Goal: Check status: Check status

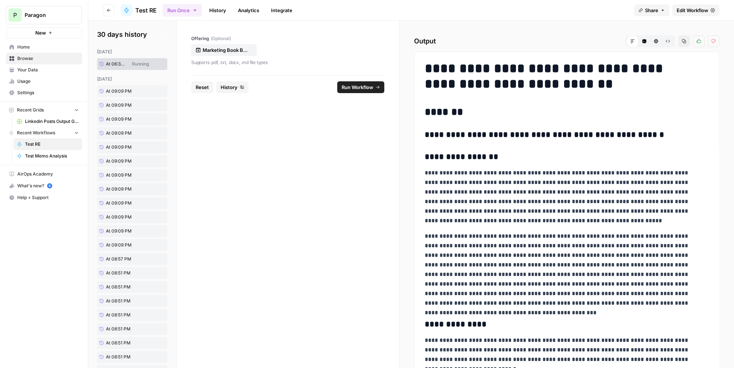
click at [222, 13] on link "History" at bounding box center [218, 10] width 26 height 12
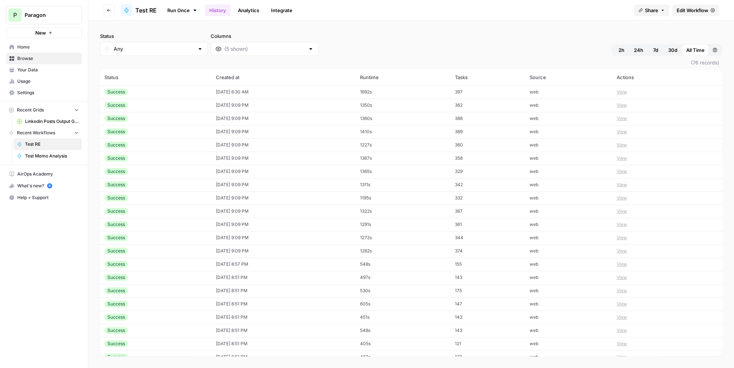
click at [356, 93] on td "[DATE] 6:30 AM" at bounding box center [283, 91] width 144 height 13
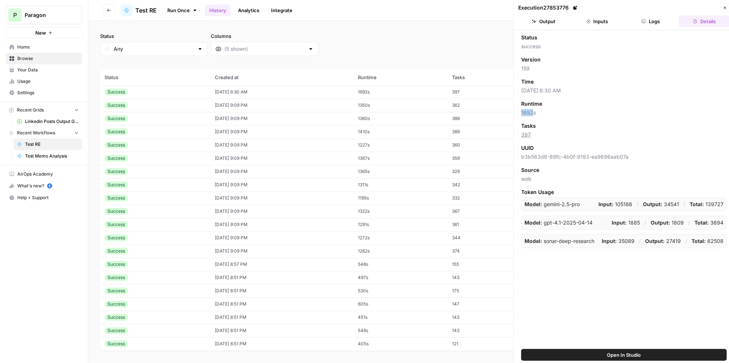
drag, startPoint x: 532, startPoint y: 110, endPoint x: 520, endPoint y: 114, distance: 12.6
click at [520, 114] on div "Status success Version 159 Time [DATE] 6:30 AM Runtime 1692s Tasks 397 UUID b3b…" at bounding box center [624, 189] width 220 height 318
click at [602, 18] on button "Inputs" at bounding box center [597, 21] width 51 height 12
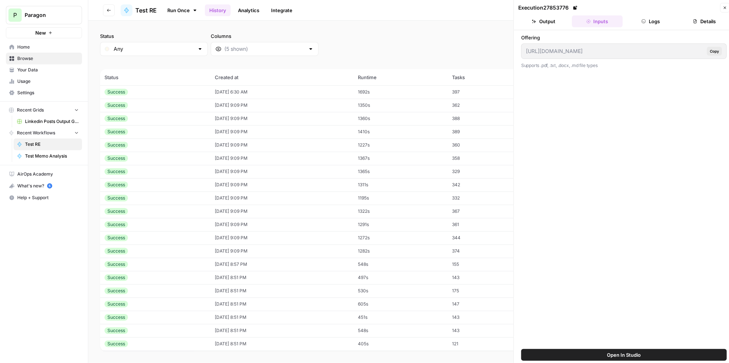
click at [641, 22] on icon "button" at bounding box center [643, 21] width 4 height 4
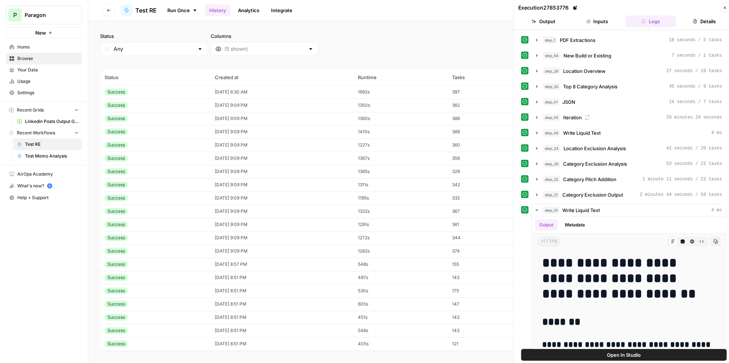
click at [573, 22] on button "Inputs" at bounding box center [597, 21] width 51 height 12
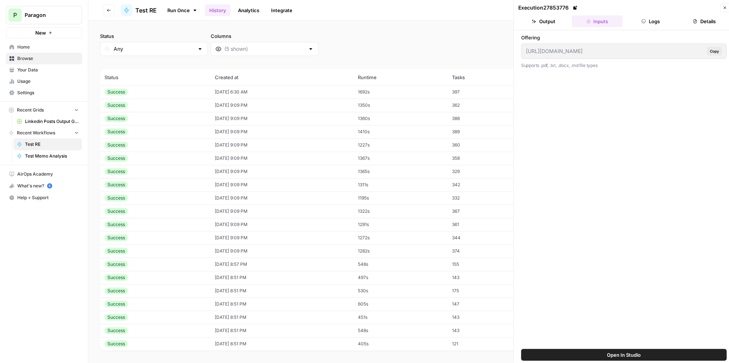
click at [559, 24] on button "Output" at bounding box center [543, 21] width 51 height 12
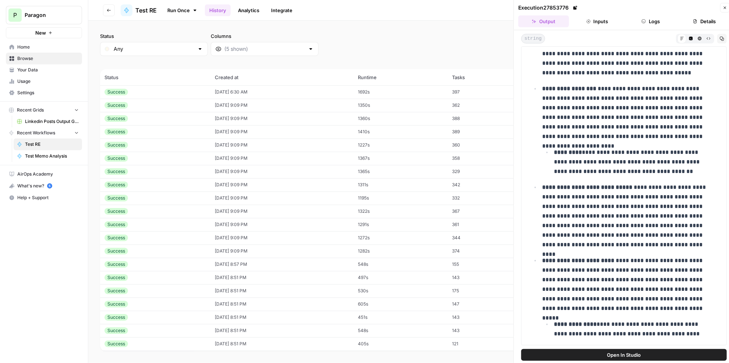
scroll to position [8260, 0]
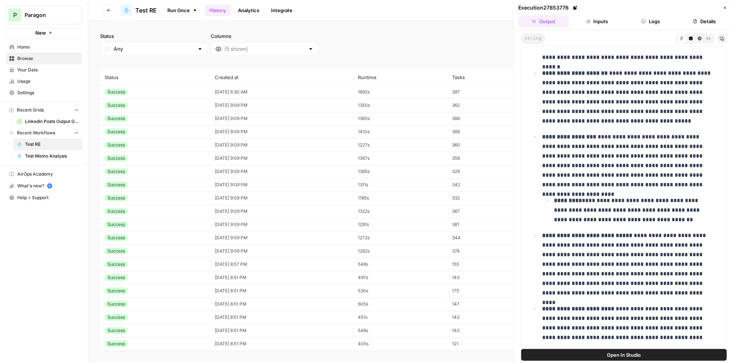
click at [725, 7] on icon "button" at bounding box center [725, 8] width 3 height 3
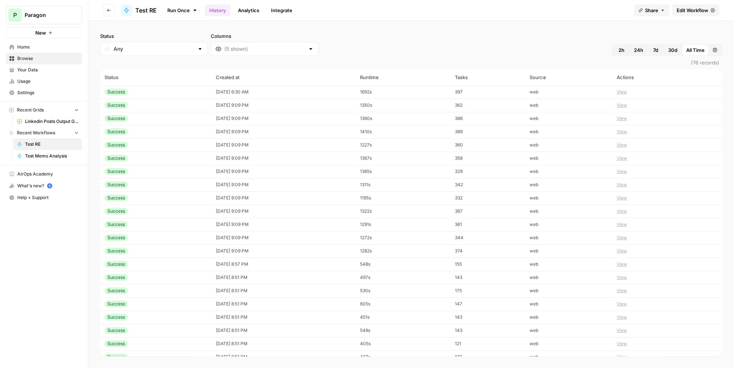
click at [375, 93] on td "1692s" at bounding box center [403, 91] width 95 height 13
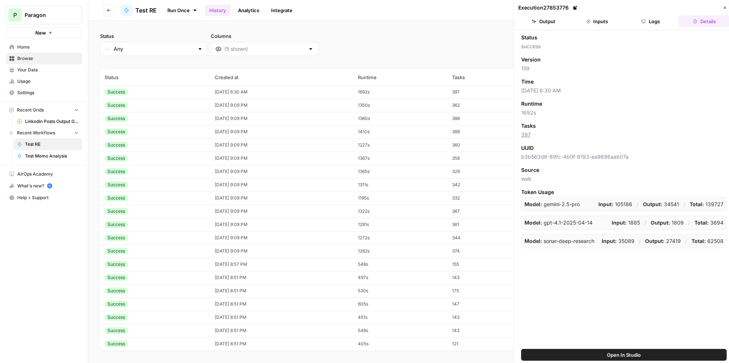
click at [396, 103] on td "1350s" at bounding box center [400, 105] width 94 height 13
click at [640, 253] on div "Status success Version 158 Time [DATE] 9:09 PM Runtime 1350s Tasks 362 UUID 014…" at bounding box center [624, 189] width 220 height 318
